Goal: Navigation & Orientation: Find specific page/section

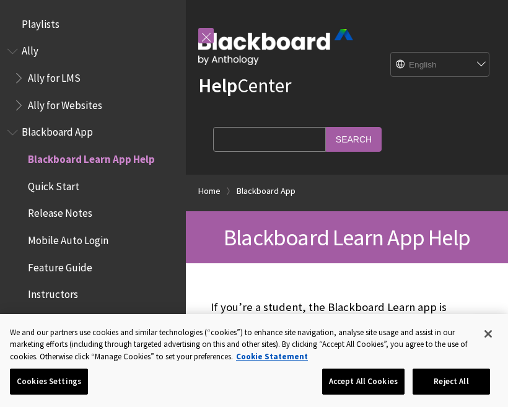
scroll to position [128, 0]
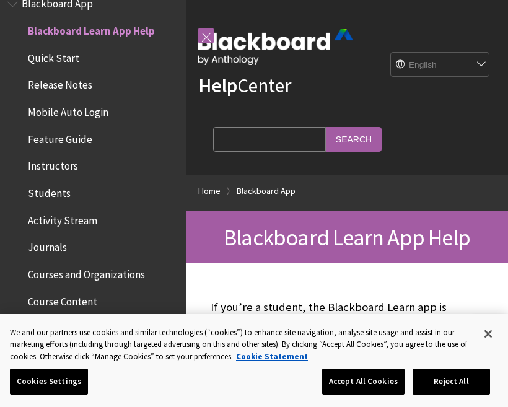
click at [480, 63] on select "English عربية Català Cymraeg Deutsch Español Suomi Français עברית Italiano 日本語 …" at bounding box center [440, 65] width 99 height 25
select select "/ar-sa/Blackboard_App"
